Goal: Information Seeking & Learning: Check status

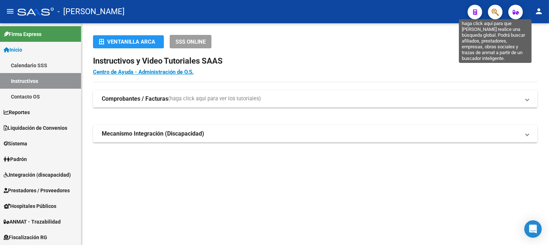
click at [498, 13] on icon "button" at bounding box center [495, 12] width 7 height 8
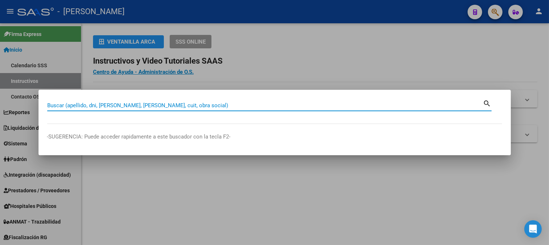
paste input "28643742"
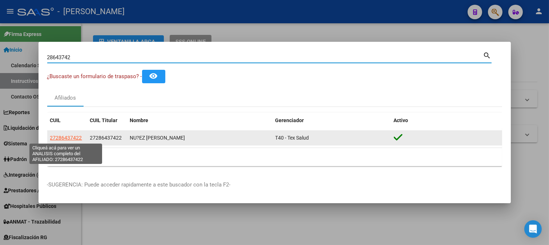
click at [77, 139] on span "27286437422" at bounding box center [66, 138] width 32 height 6
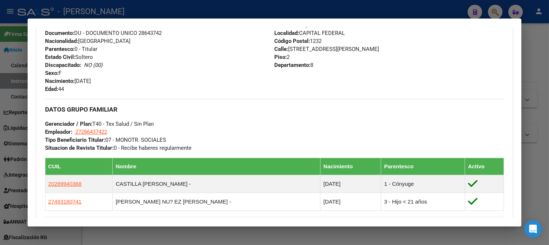
scroll to position [230, 0]
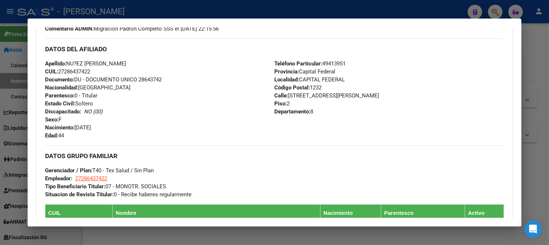
click at [181, 9] on div at bounding box center [274, 122] width 549 height 245
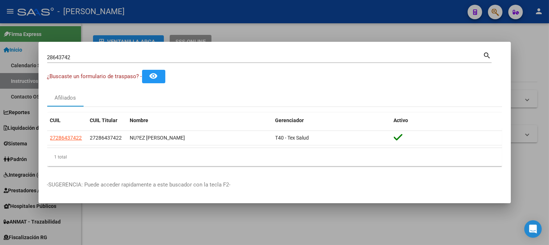
click at [116, 52] on div "28643742 Buscar (apellido, dni, cuil, nro traspaso, cuit, obra social)" at bounding box center [265, 57] width 436 height 11
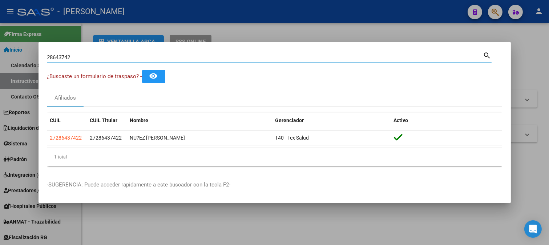
click at [116, 52] on div "28643742 Buscar (apellido, dni, cuil, nro traspaso, cuit, obra social)" at bounding box center [265, 57] width 436 height 11
click at [115, 60] on input "28643742" at bounding box center [265, 57] width 436 height 7
paste input "407420"
type input "40742042"
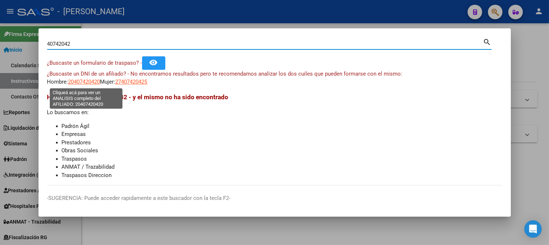
click at [87, 82] on span "20407420420" at bounding box center [84, 81] width 32 height 7
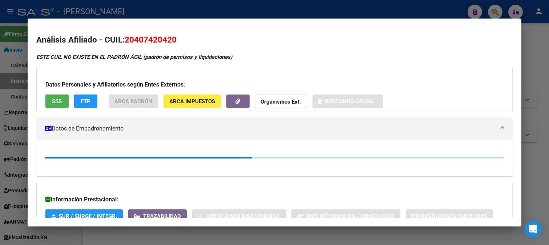
click at [166, 16] on div at bounding box center [274, 122] width 549 height 245
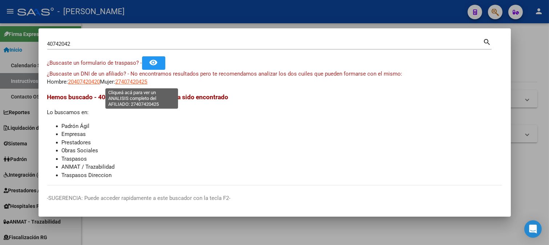
click at [148, 82] on span "27407420425" at bounding box center [132, 81] width 32 height 7
type textarea "27407420425"
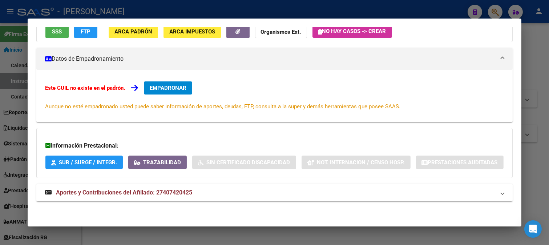
click at [167, 189] on span "Aportes y Contribuciones del Afiliado: 27407420425" at bounding box center [124, 192] width 136 height 7
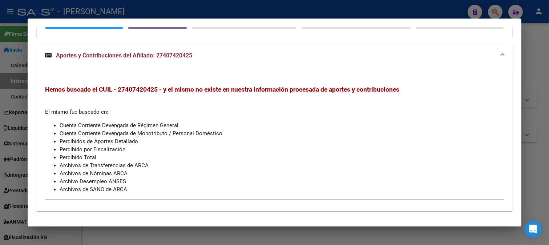
scroll to position [208, 0]
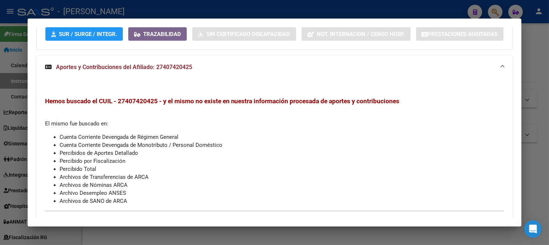
click at [0, 122] on div at bounding box center [274, 122] width 549 height 245
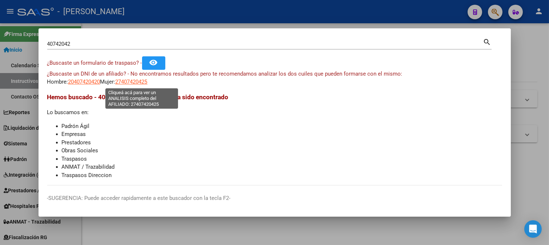
click at [128, 80] on span "27407420425" at bounding box center [132, 81] width 32 height 7
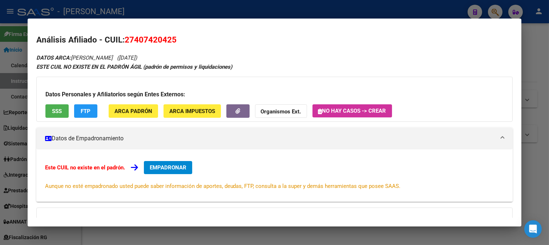
click at [127, 39] on span "27407420425" at bounding box center [151, 39] width 52 height 9
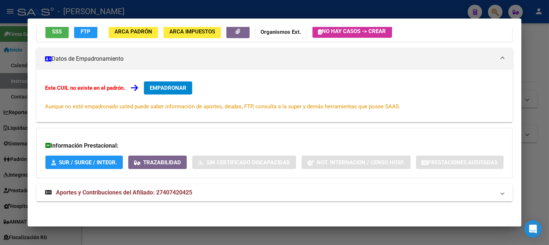
click at [173, 194] on span "Aportes y Contribuciones del Afiliado: 27407420425" at bounding box center [124, 192] width 136 height 7
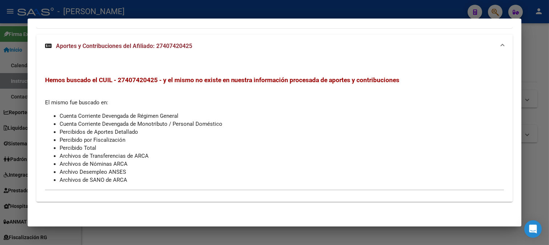
scroll to position [248, 0]
click at [224, 8] on div at bounding box center [274, 122] width 549 height 245
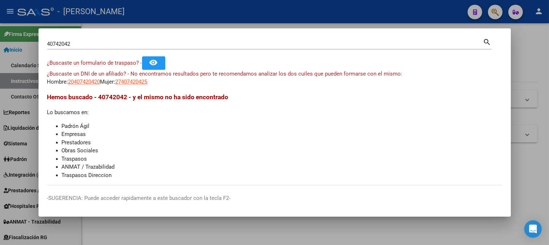
click at [157, 49] on div "40742042 Buscar (apellido, dni, cuil, nro traspaso, cuit, obra social)" at bounding box center [265, 44] width 436 height 11
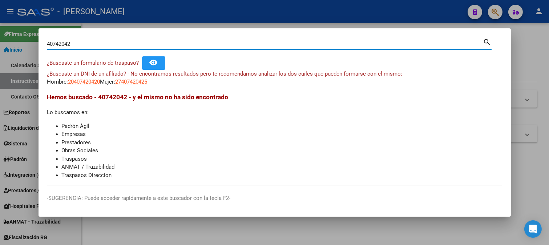
click at [157, 46] on input "40742042" at bounding box center [265, 44] width 436 height 7
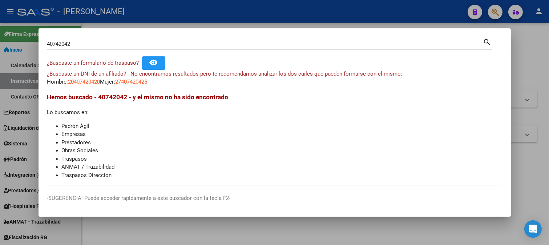
click at [166, 44] on input "40742042" at bounding box center [265, 44] width 436 height 7
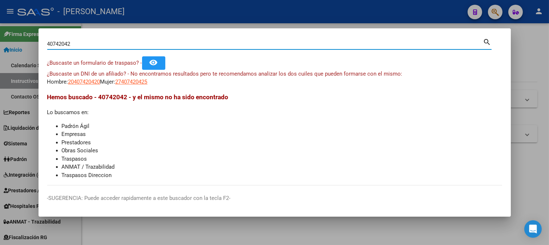
click at [166, 44] on input "40742042" at bounding box center [265, 44] width 436 height 7
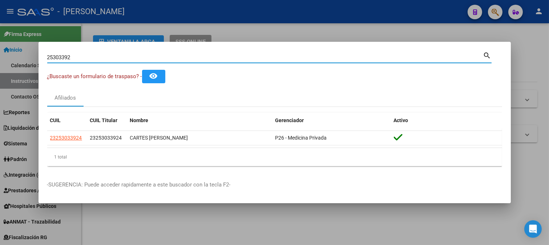
click at [151, 59] on input "25303392" at bounding box center [265, 57] width 436 height 7
type input "20322002964"
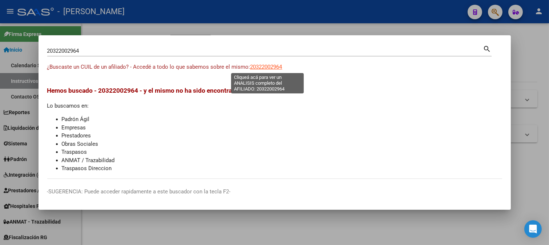
click at [276, 68] on span "20322002964" at bounding box center [266, 67] width 32 height 7
type textarea "20322002964"
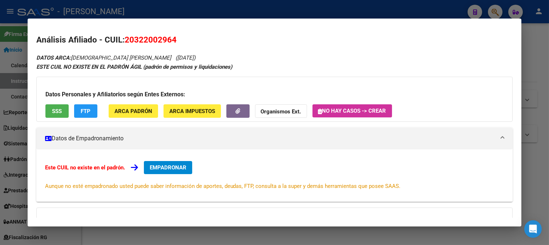
drag, startPoint x: 134, startPoint y: 43, endPoint x: 171, endPoint y: 40, distance: 36.4
click at [171, 40] on span "20322002964" at bounding box center [151, 39] width 52 height 9
copy span "32200296"
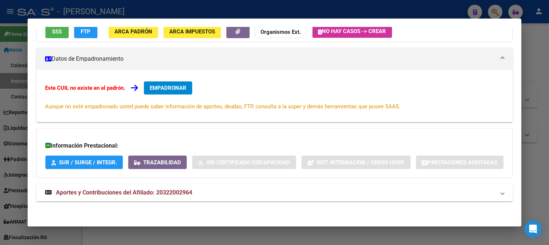
click at [96, 186] on mat-expansion-panel-header "Aportes y Contribuciones del Afiliado: 20322002964" at bounding box center [274, 192] width 477 height 17
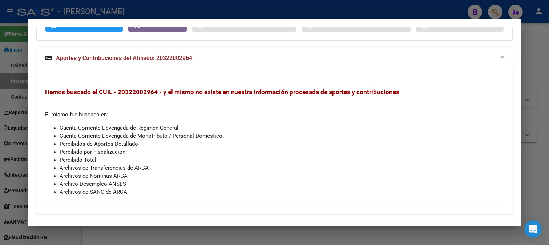
scroll to position [248, 0]
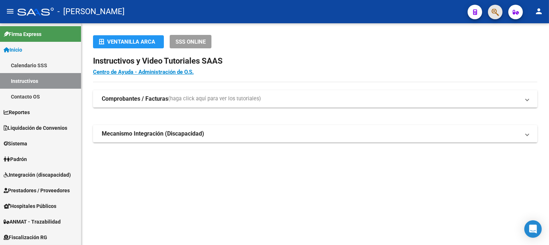
click at [489, 13] on button "button" at bounding box center [495, 12] width 15 height 15
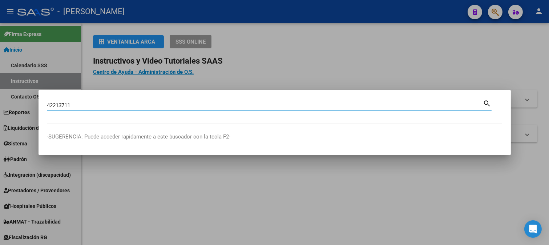
type input "42213711"
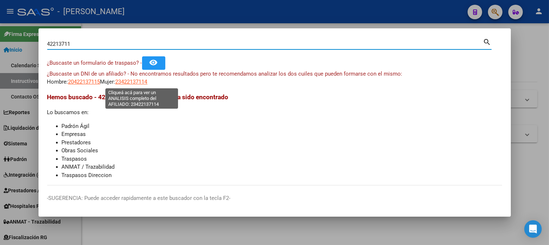
click at [136, 84] on span "23422137114" at bounding box center [132, 81] width 32 height 7
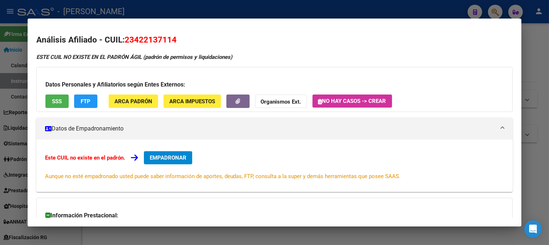
click at [0, 64] on div at bounding box center [274, 122] width 549 height 245
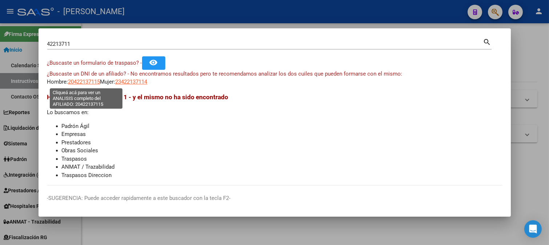
click at [89, 84] on span "20422137115" at bounding box center [84, 81] width 32 height 7
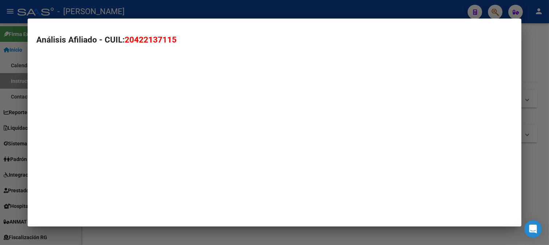
type textarea "20422137115"
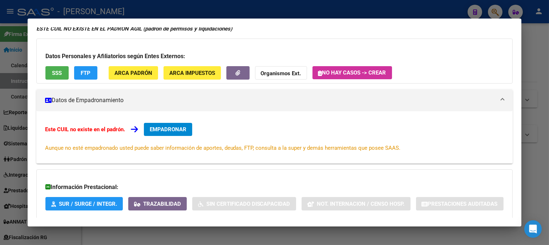
scroll to position [99, 0]
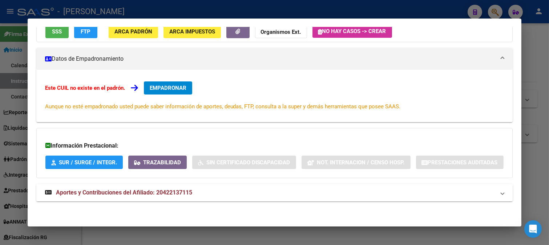
click at [147, 189] on span "Aportes y Contribuciones del Afiliado: 20422137115" at bounding box center [124, 192] width 136 height 7
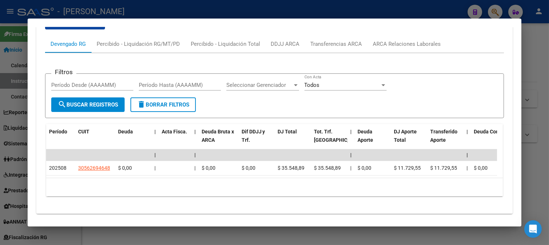
scroll to position [300, 0]
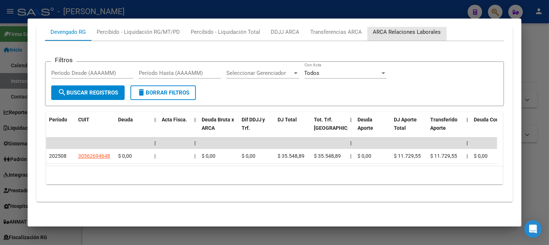
click at [425, 36] on div "ARCA Relaciones Laborales" at bounding box center [407, 32] width 68 height 8
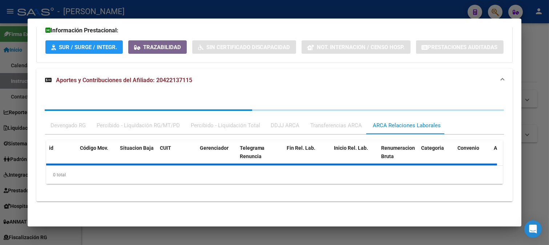
scroll to position [248, 0]
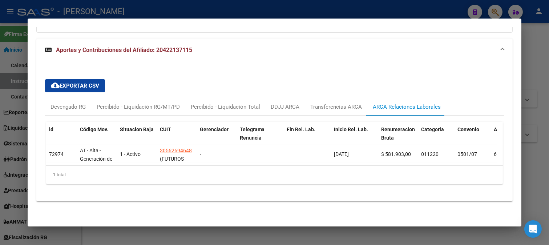
click at [247, 6] on div at bounding box center [274, 122] width 549 height 245
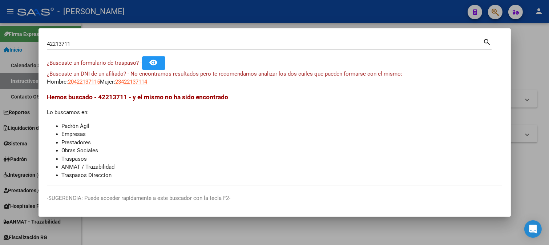
click at [168, 48] on div "42213711 Buscar (apellido, dni, [PERSON_NAME], [PERSON_NAME], cuit, obra social)" at bounding box center [265, 44] width 436 height 11
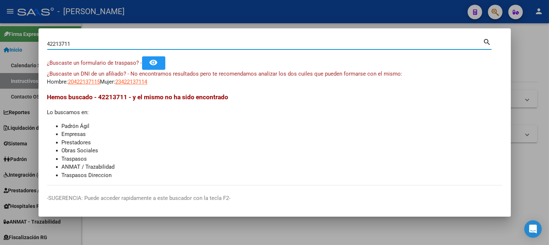
click at [174, 44] on input "42213711" at bounding box center [265, 44] width 436 height 7
paste input "35103626"
type input "35103626"
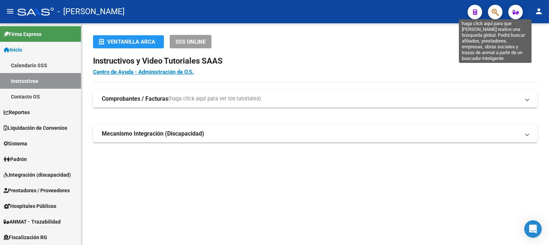
click at [495, 12] on icon "button" at bounding box center [495, 12] width 7 height 8
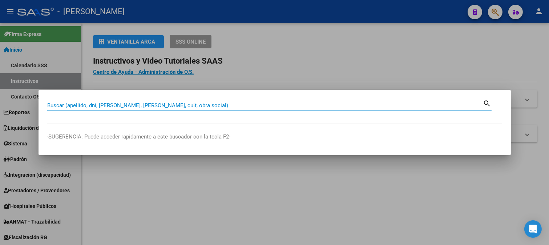
paste input "47476427"
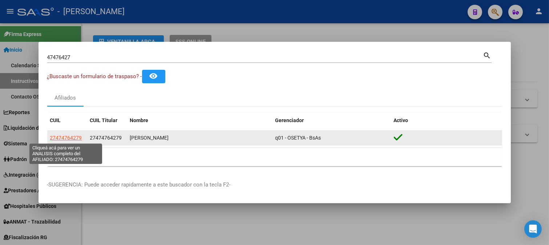
click at [61, 136] on span "27474764279" at bounding box center [66, 138] width 32 height 6
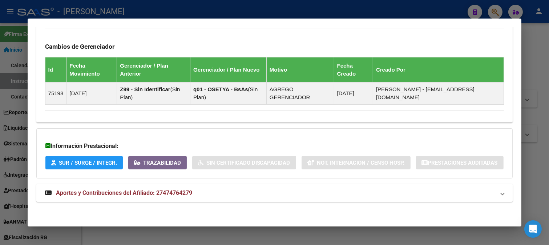
click at [198, 189] on mat-panel-title "Aportes y Contribuciones del Afiliado: 27474764279" at bounding box center [270, 193] width 450 height 9
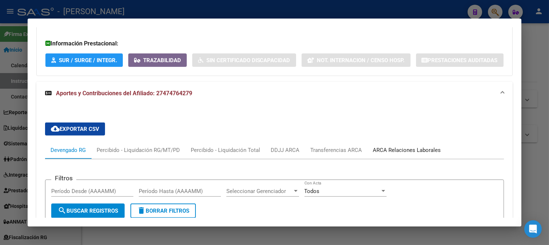
click at [397, 154] on div "ARCA Relaciones Laborales" at bounding box center [407, 150] width 68 height 8
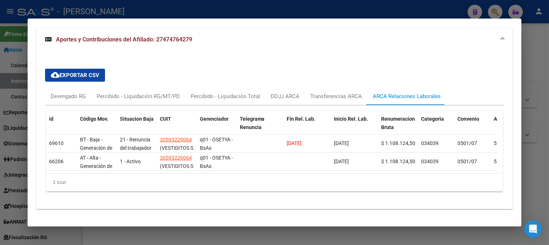
scroll to position [598, 0]
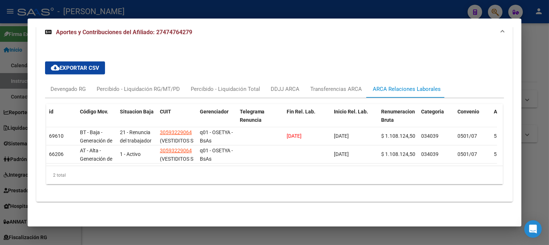
click at [208, 8] on div at bounding box center [274, 122] width 549 height 245
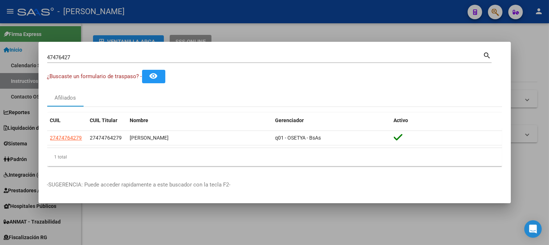
click at [119, 56] on input "47476427" at bounding box center [265, 57] width 436 height 7
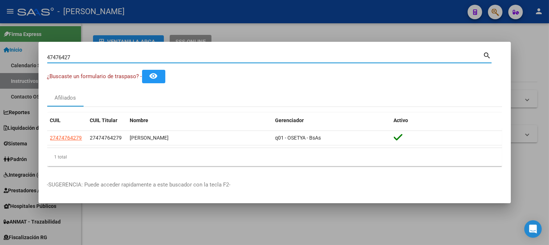
click at [119, 56] on input "47476427" at bounding box center [265, 57] width 436 height 7
paste input "27254404069"
type input "27254404069"
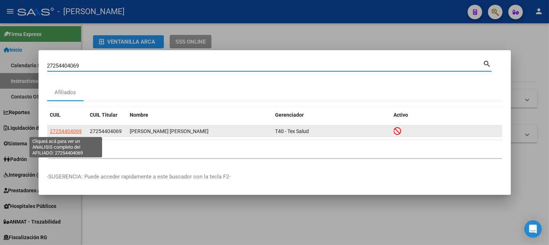
click at [70, 132] on span "27254404069" at bounding box center [66, 131] width 32 height 6
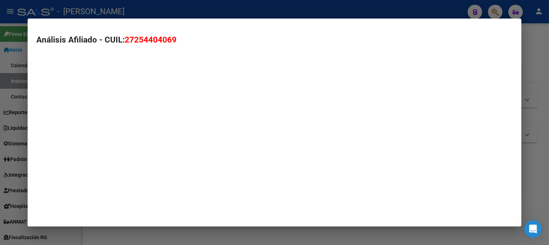
type textarea "27254404069"
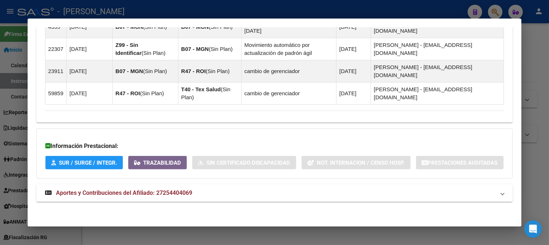
click at [165, 194] on span "Aportes y Contribuciones del Afiliado: 27254404069" at bounding box center [124, 192] width 136 height 7
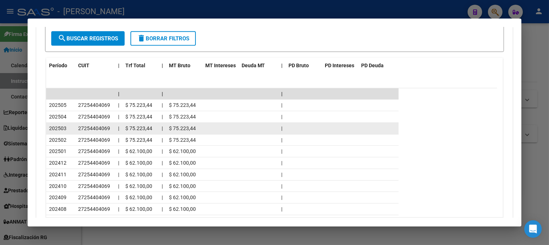
scroll to position [862, 0]
